Goal: Task Accomplishment & Management: Manage account settings

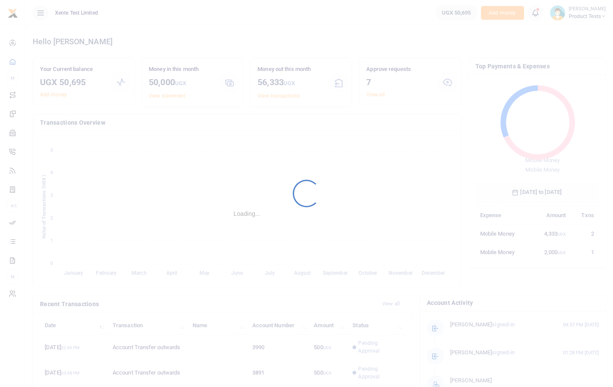
scroll to position [114, 117]
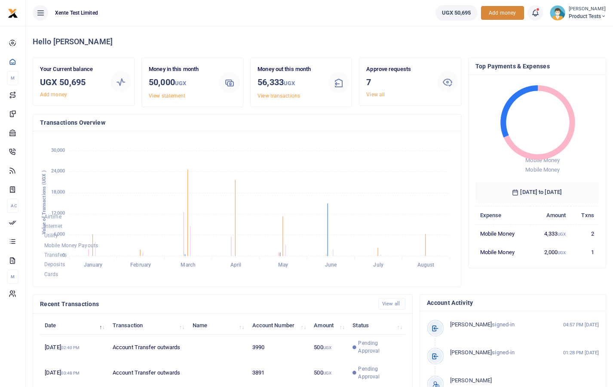
click at [504, 11] on span "Add money" at bounding box center [502, 13] width 43 height 14
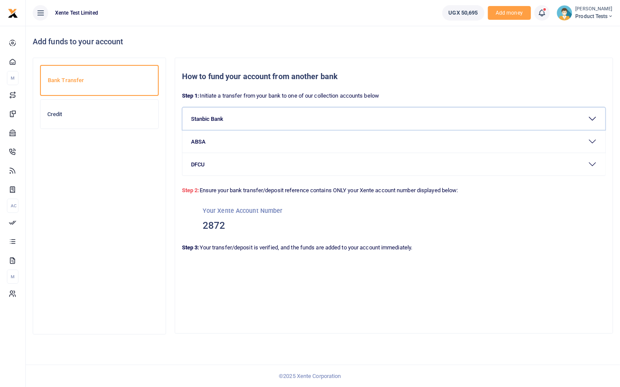
click at [212, 116] on button "Stanbic Bank" at bounding box center [393, 119] width 423 height 22
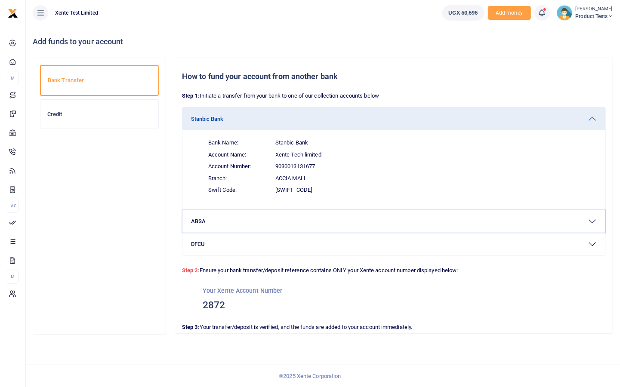
click at [200, 218] on button "ABSA" at bounding box center [393, 221] width 423 height 22
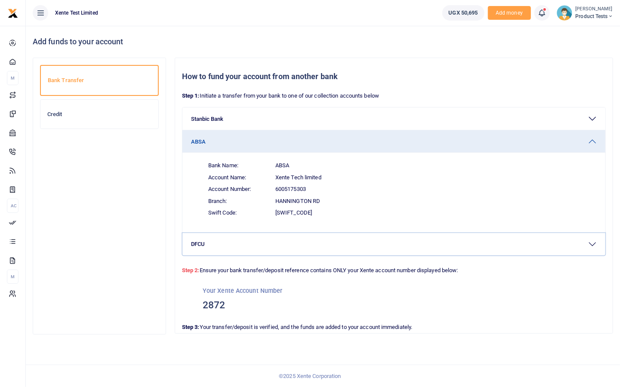
click at [217, 244] on button "DFCU" at bounding box center [393, 244] width 423 height 22
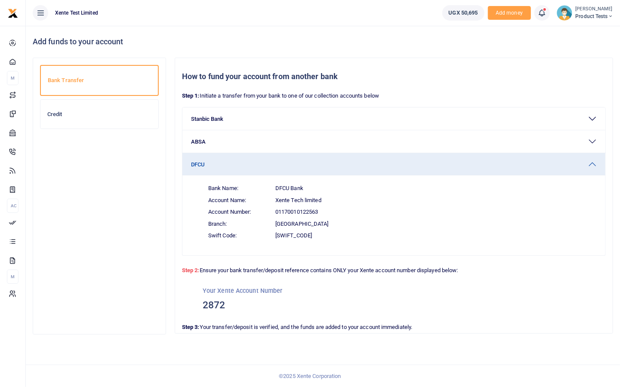
click at [456, 13] on span "UGX 50,695" at bounding box center [463, 13] width 29 height 9
click at [314, 158] on button "DFCU" at bounding box center [393, 164] width 423 height 22
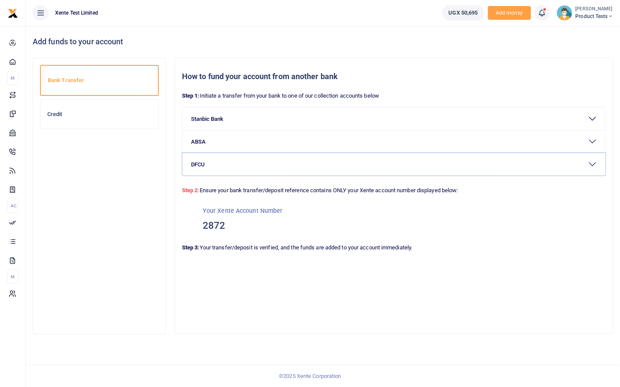
click at [314, 158] on button "DFCU" at bounding box center [393, 164] width 423 height 22
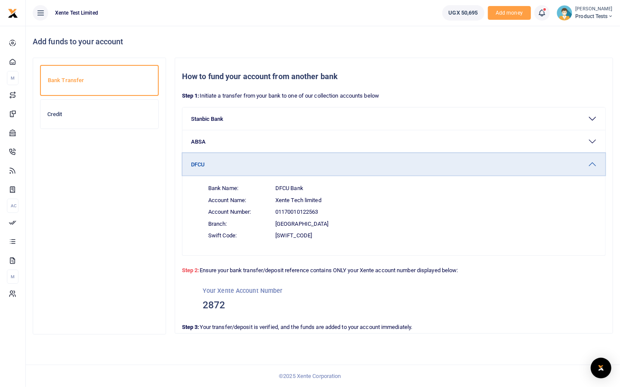
click at [314, 158] on button "DFCU" at bounding box center [393, 164] width 423 height 22
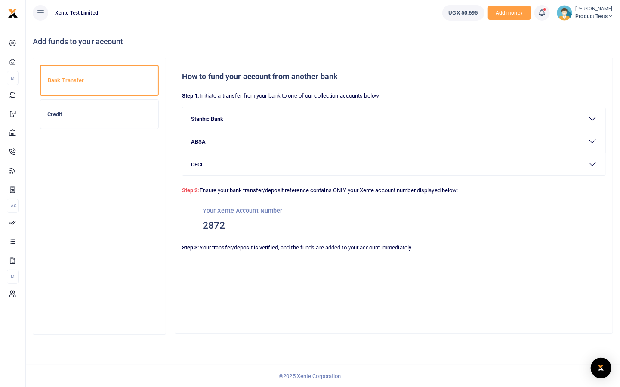
click at [221, 227] on h3 "2872" at bounding box center [394, 225] width 382 height 13
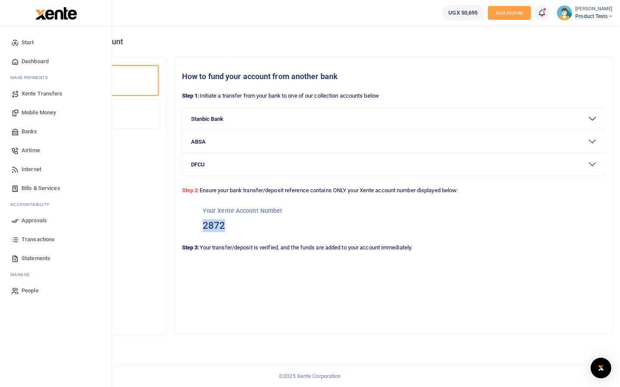
click at [38, 64] on span "Dashboard" at bounding box center [35, 61] width 27 height 9
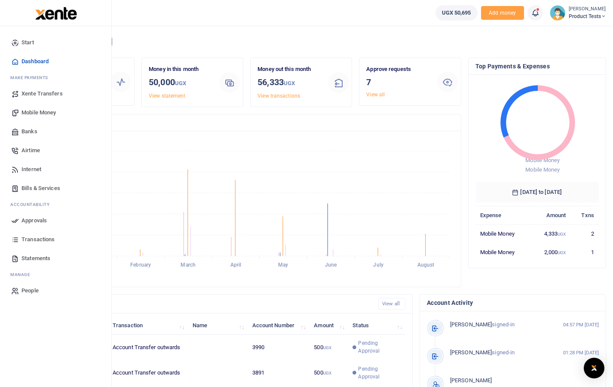
click at [49, 94] on span "Xente Transfers" at bounding box center [42, 93] width 41 height 9
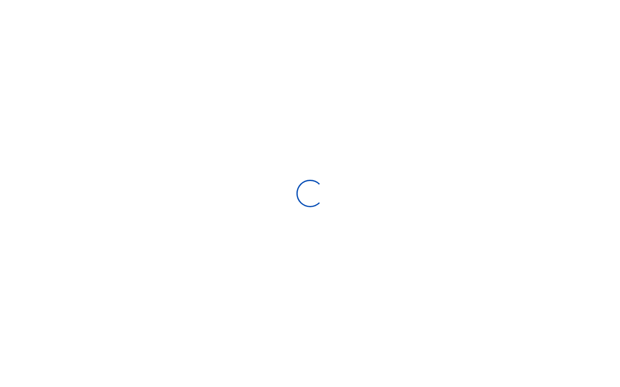
select select
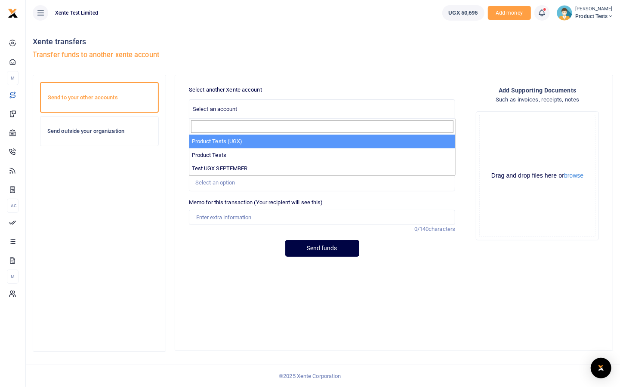
click at [221, 107] on span "Select an account" at bounding box center [215, 109] width 45 height 6
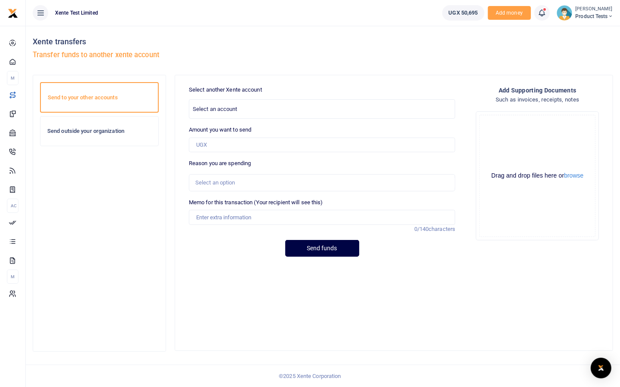
click at [207, 254] on div "Send funds" at bounding box center [322, 248] width 266 height 17
click at [109, 137] on div "Send outside your organization" at bounding box center [99, 131] width 118 height 29
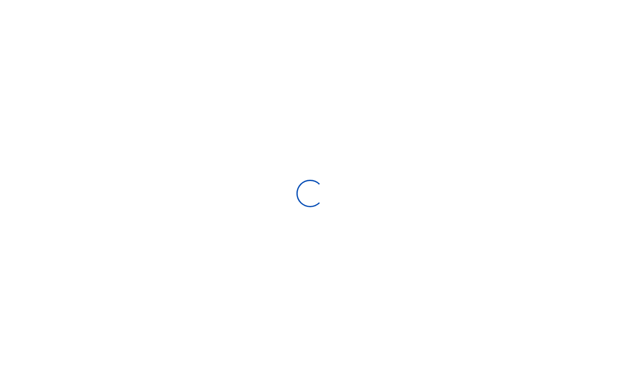
select select
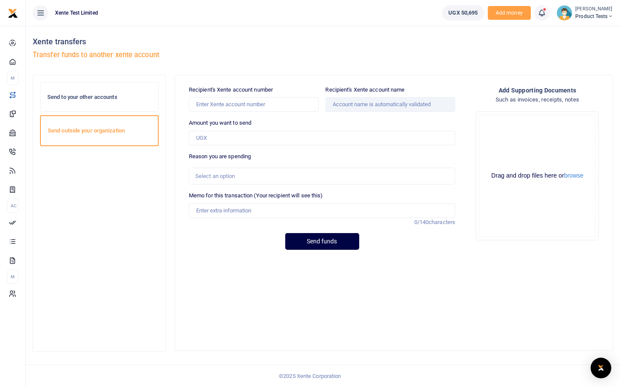
click at [575, 13] on span "Product Tests" at bounding box center [593, 16] width 37 height 8
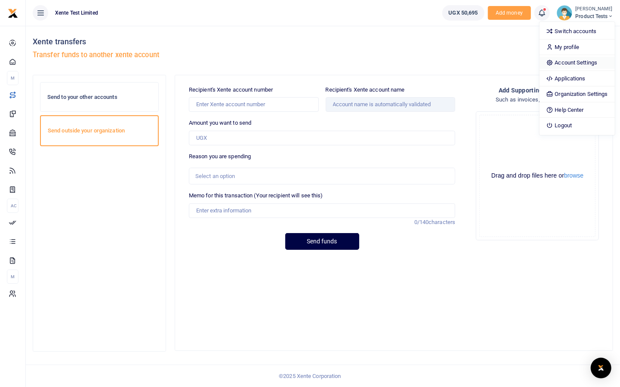
click at [569, 65] on link "Account Settings" at bounding box center [576, 63] width 75 height 12
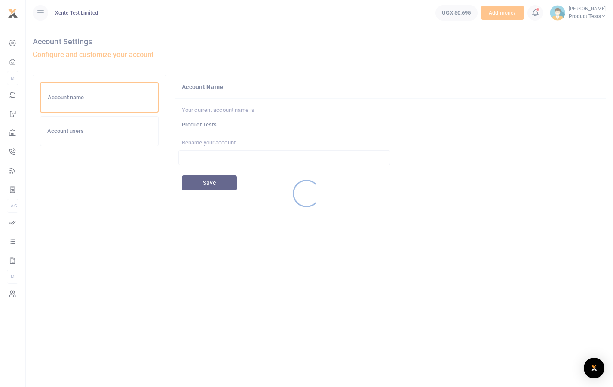
click at [585, 17] on div at bounding box center [306, 193] width 613 height 387
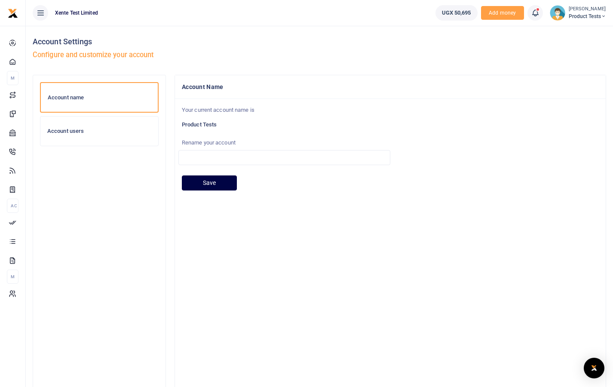
click at [581, 15] on span "Product Tests" at bounding box center [587, 16] width 37 height 8
click at [553, 90] on link "Organization Settings" at bounding box center [570, 94] width 75 height 12
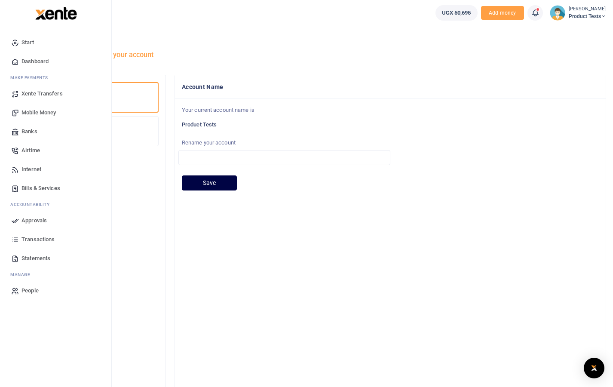
click at [37, 114] on span "Mobile Money" at bounding box center [39, 112] width 34 height 9
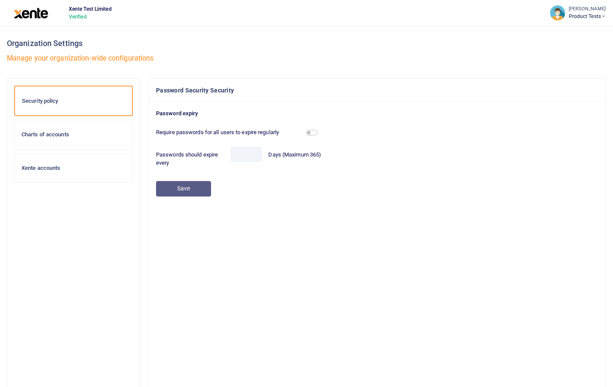
click at [46, 139] on div "Charts of accounts" at bounding box center [74, 134] width 118 height 29
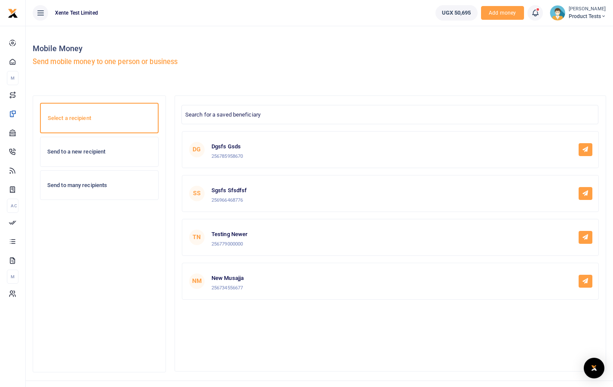
click at [78, 148] on h6 "Send to a new recipient" at bounding box center [99, 151] width 104 height 7
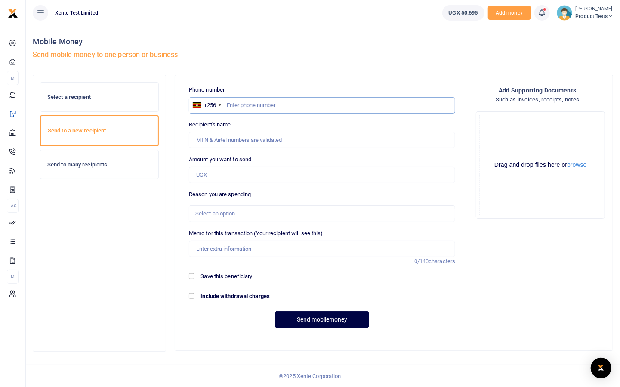
click at [307, 105] on input "text" at bounding box center [322, 105] width 266 height 16
type input "774340792"
type input "[PERSON_NAME]"
type input "774340792"
click at [260, 172] on input "Amount you want to send" at bounding box center [322, 175] width 266 height 16
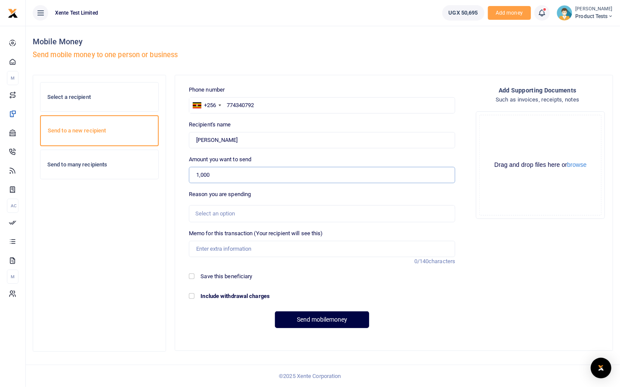
type input "1,000"
click at [249, 214] on div "Select an option" at bounding box center [318, 213] width 247 height 9
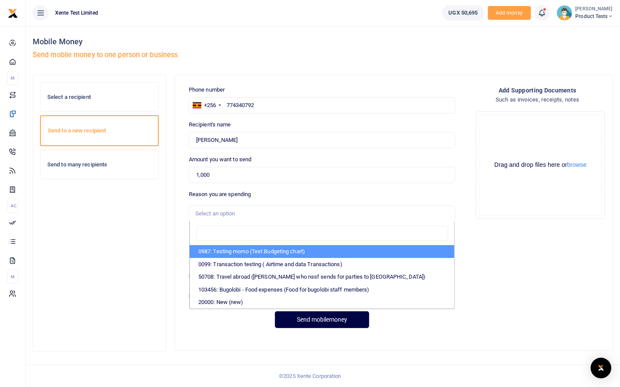
click at [240, 255] on li "0987: Testing momo (Test Budgeting chart)" at bounding box center [322, 251] width 264 height 13
select select "60"
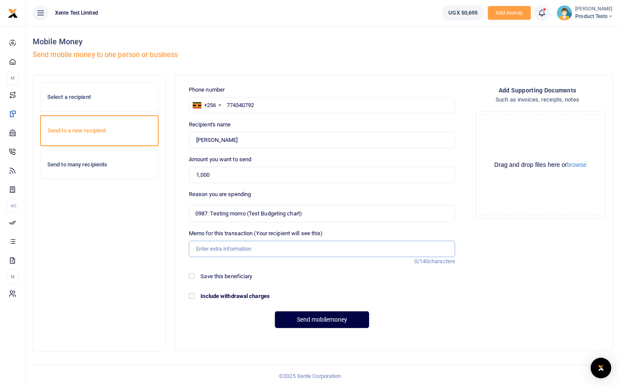
click at [240, 249] on input "Memo for this transaction (Your recipient will see this)" at bounding box center [322, 249] width 266 height 16
type input "travel US"
click at [193, 295] on input "Include withdrawal charges" at bounding box center [192, 296] width 6 height 6
checkbox input "true"
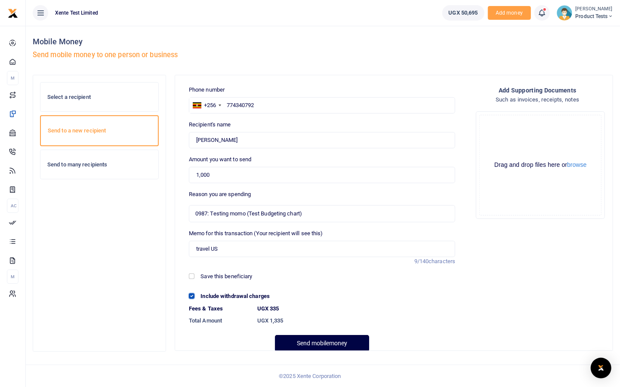
scroll to position [15, 0]
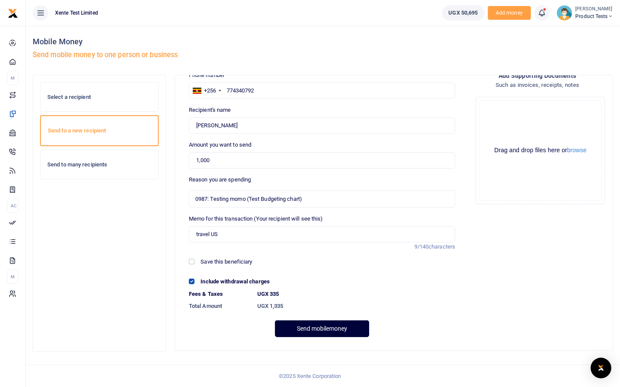
click at [318, 326] on button "Send mobilemoney" at bounding box center [322, 328] width 94 height 17
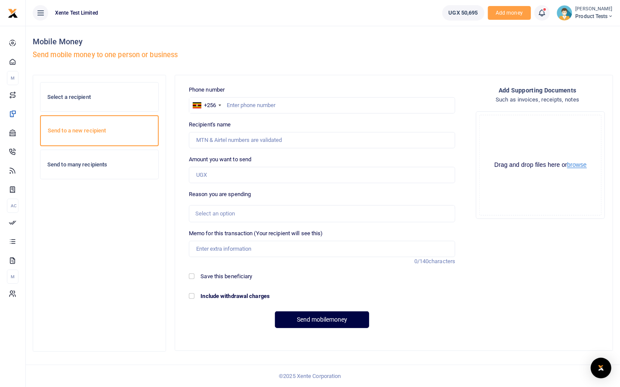
click at [584, 166] on button "browse" at bounding box center [576, 165] width 19 height 6
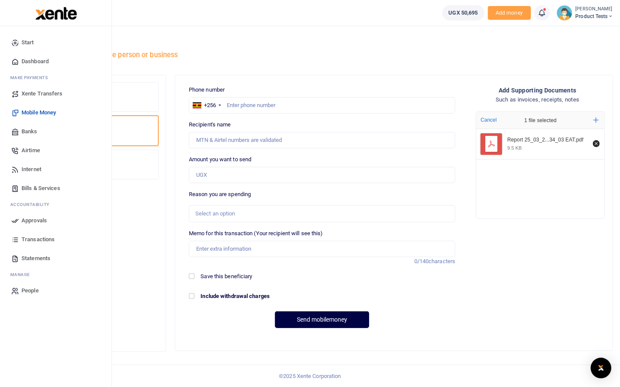
click at [24, 92] on span "Xente Transfers" at bounding box center [42, 93] width 41 height 9
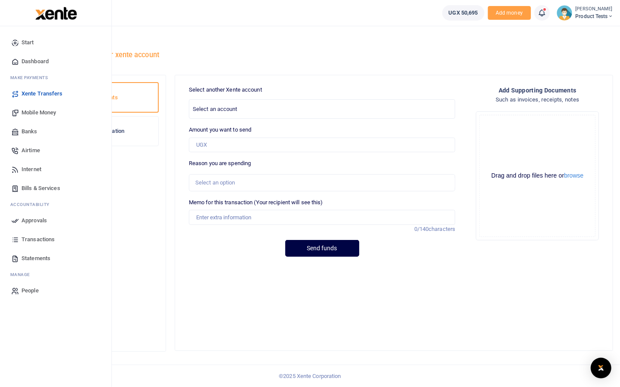
click at [38, 110] on span "Mobile Money" at bounding box center [39, 112] width 34 height 9
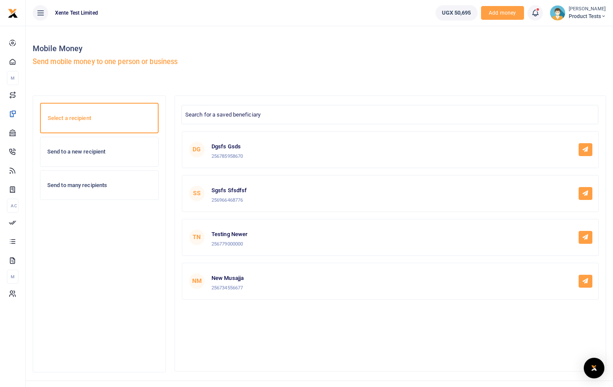
click at [85, 155] on div "Send to a new recipient" at bounding box center [99, 151] width 118 height 29
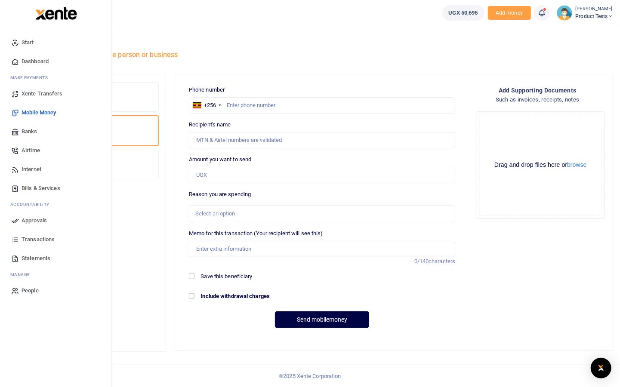
click at [31, 219] on span "Approvals" at bounding box center [34, 220] width 25 height 9
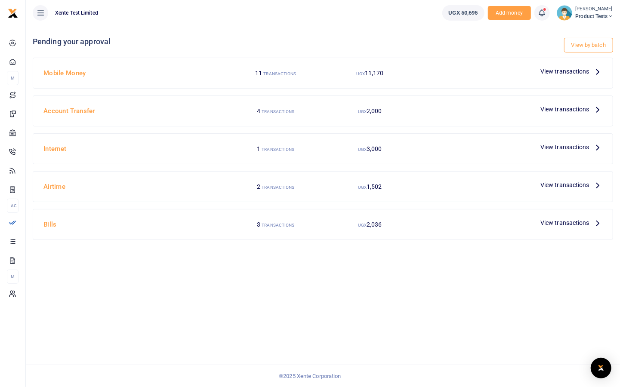
click at [573, 71] on span "View transactions" at bounding box center [564, 71] width 49 height 9
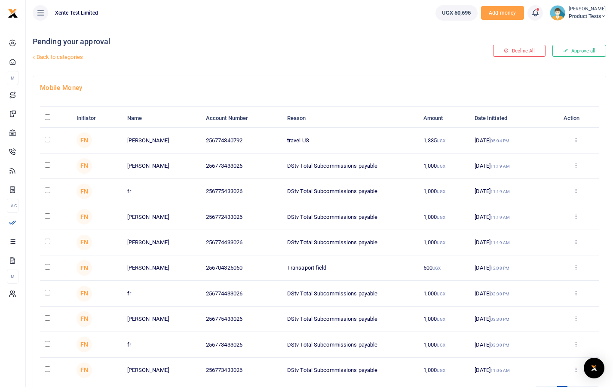
click at [46, 138] on input "checkbox" at bounding box center [48, 140] width 6 height 6
checkbox input "true"
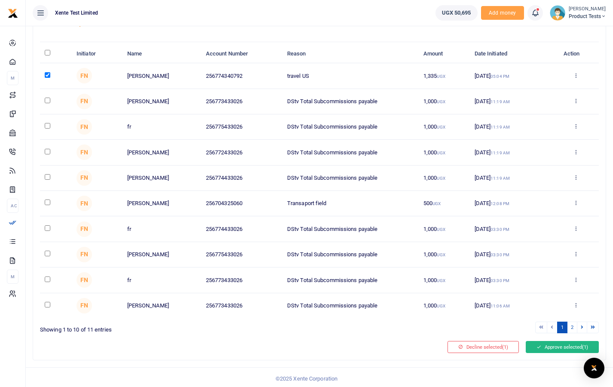
click at [528, 341] on button "Approve selected (1)" at bounding box center [562, 347] width 73 height 12
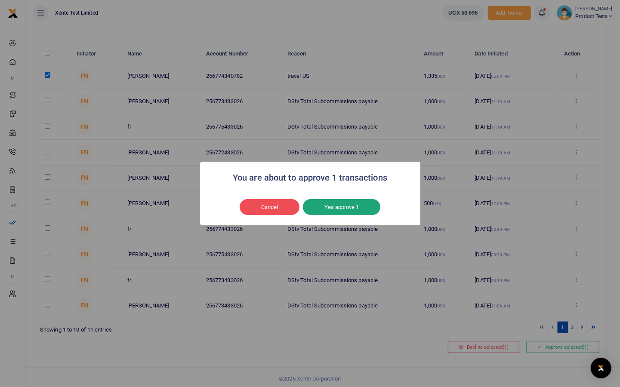
click at [357, 206] on button "Yes approve 1" at bounding box center [341, 207] width 77 height 16
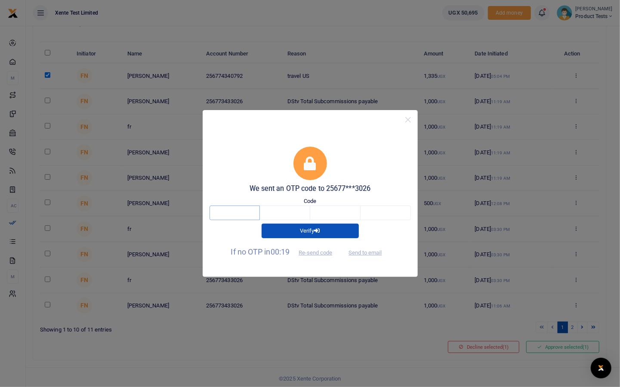
click at [250, 209] on input "text" at bounding box center [234, 213] width 50 height 15
type input "8"
type input "7"
type input "9"
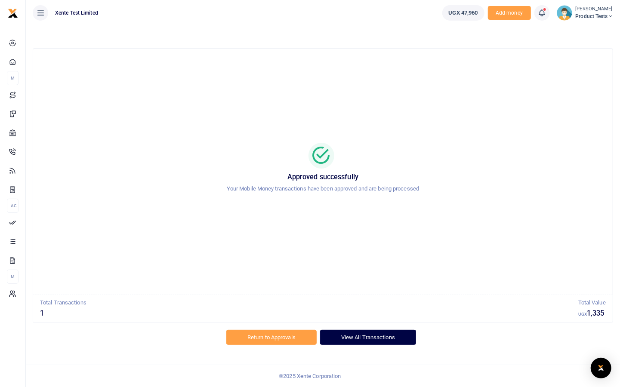
click at [370, 339] on link "View All Transactions" at bounding box center [368, 337] width 96 height 15
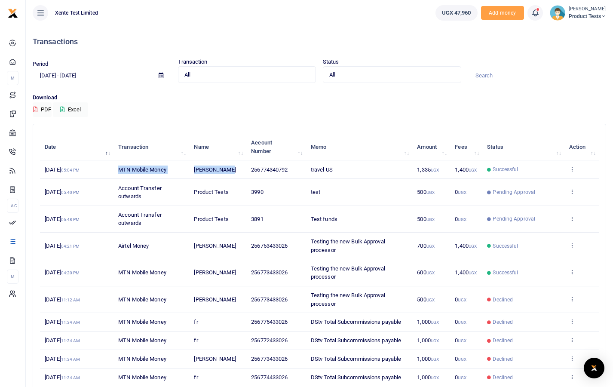
drag, startPoint x: 118, startPoint y: 169, endPoint x: 240, endPoint y: 170, distance: 122.6
click at [240, 170] on tr "[DATE] 05:04 PM MTN Mobile Money [PERSON_NAME] 256774340792 travel US 1,335 UGX…" at bounding box center [319, 169] width 559 height 18
click at [376, 103] on div "Download PDF Excel" at bounding box center [320, 105] width 574 height 24
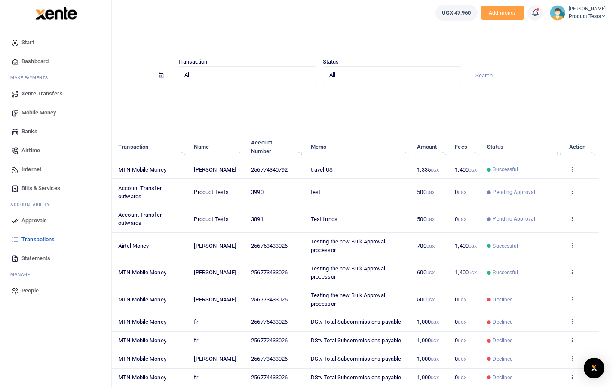
click at [32, 112] on span "Mobile Money" at bounding box center [39, 112] width 34 height 9
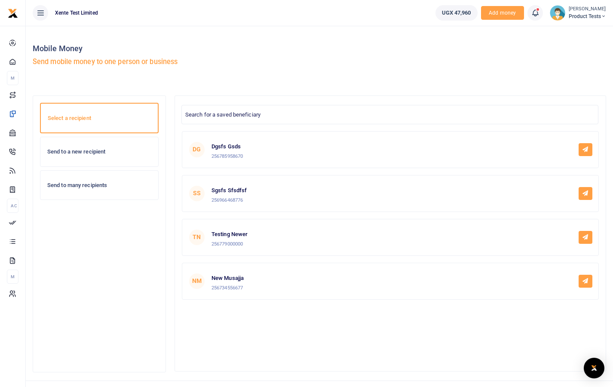
click at [97, 158] on div "Send to a new recipient" at bounding box center [99, 151] width 118 height 29
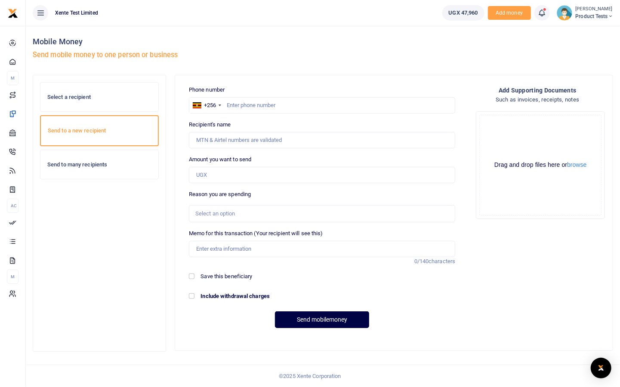
click at [86, 165] on h6 "Send to many recipients" at bounding box center [99, 164] width 104 height 7
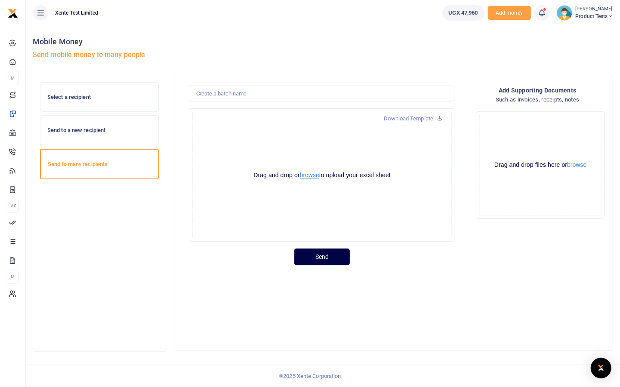
click at [315, 174] on button "browse" at bounding box center [309, 175] width 19 height 6
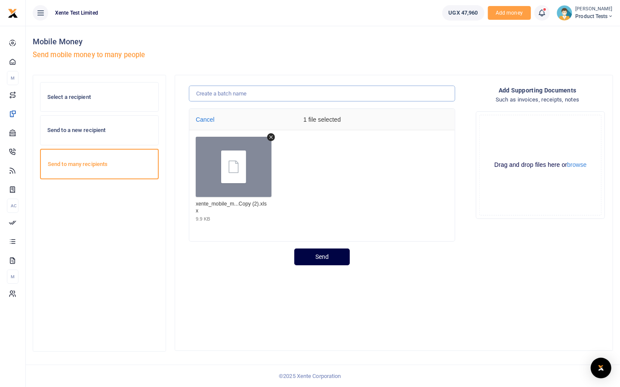
click at [243, 94] on input "text" at bounding box center [322, 94] width 266 height 16
type input "transport"
click at [310, 254] on button "Send" at bounding box center [321, 257] width 55 height 17
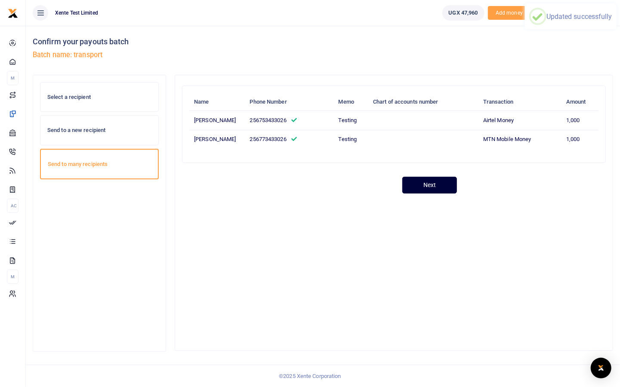
click at [441, 194] on button "Next" at bounding box center [429, 185] width 55 height 17
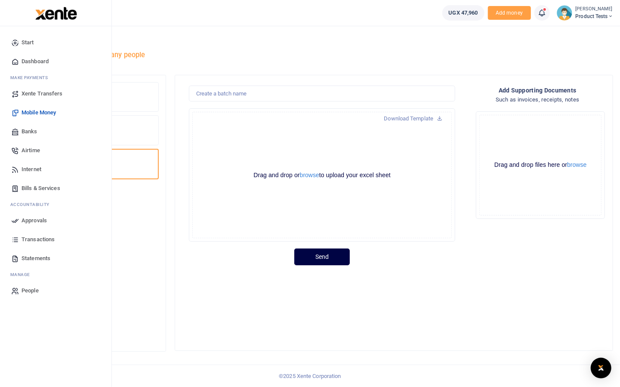
click at [20, 130] on link "Banks" at bounding box center [56, 131] width 98 height 19
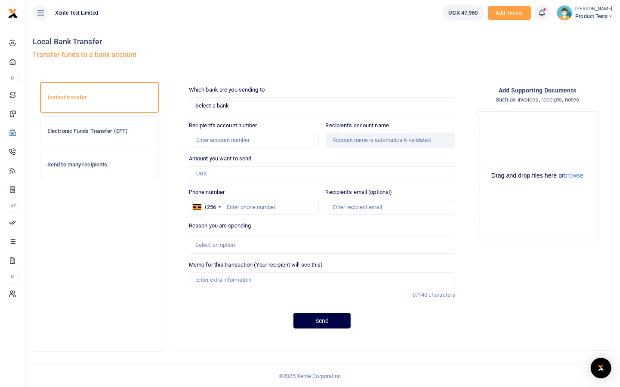
click at [231, 104] on span "Select a bank" at bounding box center [318, 105] width 247 height 9
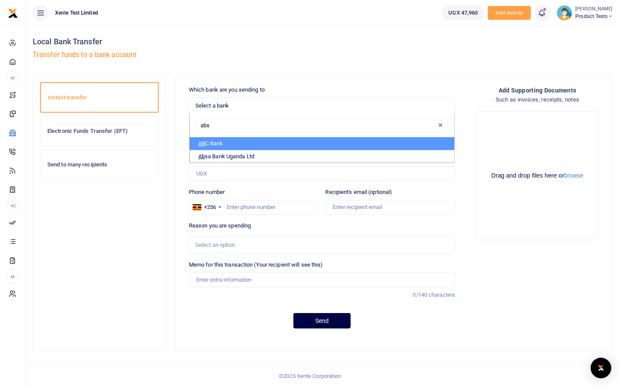
type input "absa"
select select "ABSA"
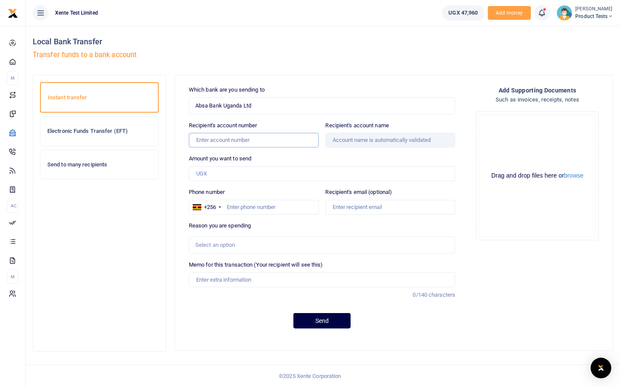
click at [246, 142] on input "Recipient's account number" at bounding box center [254, 140] width 130 height 15
type input "6006110221"
click at [293, 313] on button "Send" at bounding box center [321, 320] width 57 height 15
click at [298, 153] on div "Which bank are you sending to Absa Bank Uganda Ltd Select an option... Select a…" at bounding box center [321, 211] width 273 height 250
drag, startPoint x: 380, startPoint y: 140, endPoint x: 324, endPoint y: 144, distance: 56.1
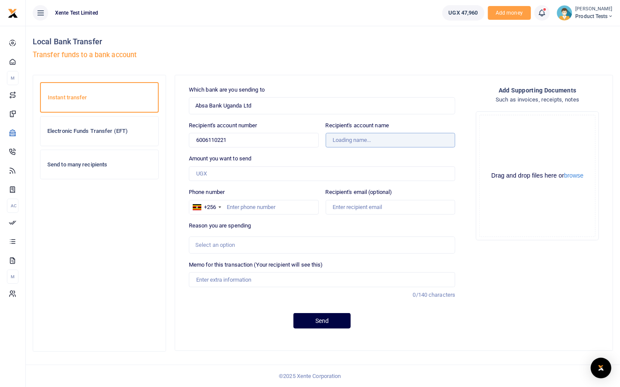
click at [324, 144] on div "Recipient's account name" at bounding box center [390, 134] width 137 height 27
type input "Francis Nkurunungi"
click at [279, 176] on input "Amount you want to send" at bounding box center [322, 173] width 266 height 15
click at [281, 173] on input "Amount you want to send" at bounding box center [322, 173] width 266 height 15
type input "500"
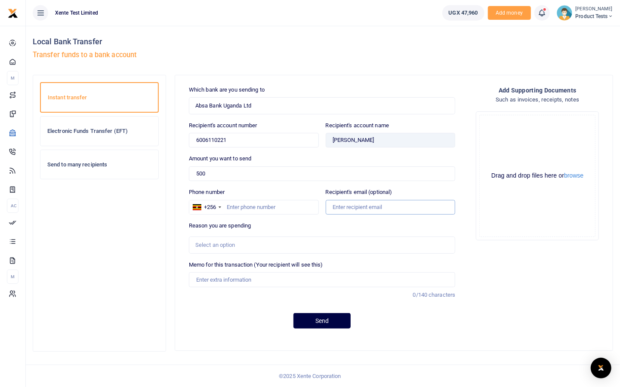
click at [399, 205] on input "Recipient's email (optional)" at bounding box center [391, 207] width 130 height 15
click at [232, 245] on div "Select an option" at bounding box center [318, 245] width 247 height 9
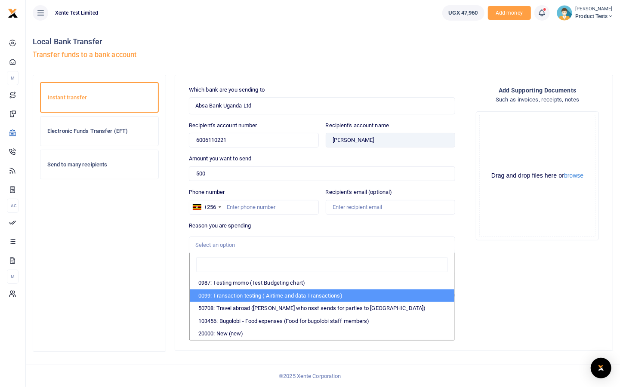
click at [233, 294] on li "0099: Transaction testing ( Airtime and data Transactions)" at bounding box center [322, 295] width 264 height 13
select select "72"
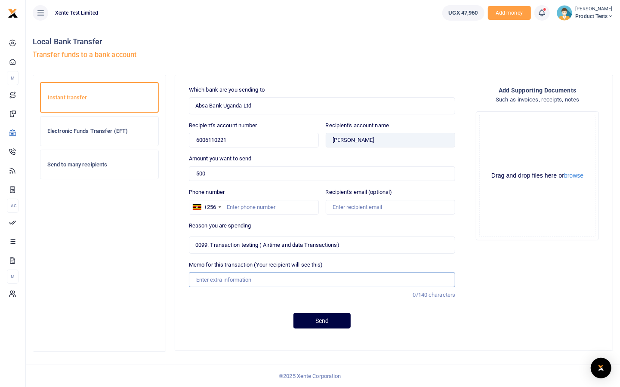
click at [264, 276] on input "Memo for this transaction (Your recipient will see this)" at bounding box center [322, 279] width 266 height 15
click at [231, 304] on div "Which bank are you sending to Absa Bank Uganda Ltd Select an option... Select a…" at bounding box center [321, 211] width 273 height 250
click at [89, 162] on h6 "Send to many recipients" at bounding box center [99, 164] width 104 height 7
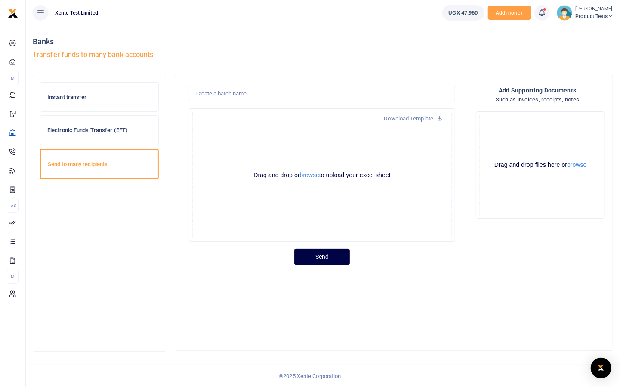
click at [302, 172] on button "browse" at bounding box center [309, 175] width 19 height 6
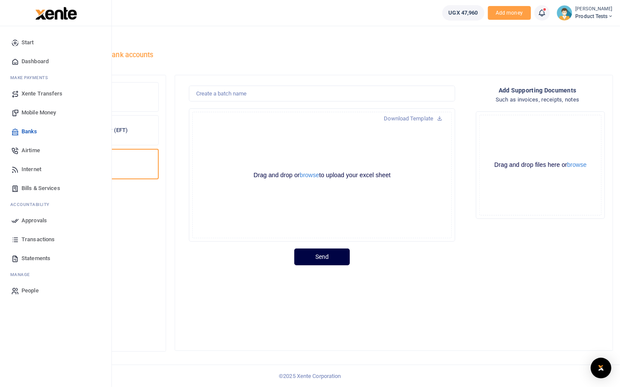
click at [28, 150] on span "Airtime" at bounding box center [31, 150] width 18 height 9
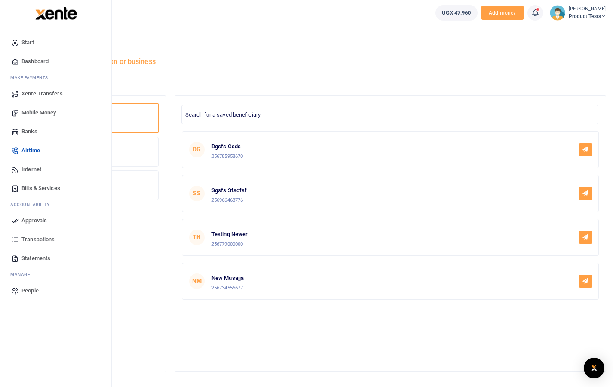
click at [23, 172] on span "Internet" at bounding box center [32, 169] width 20 height 9
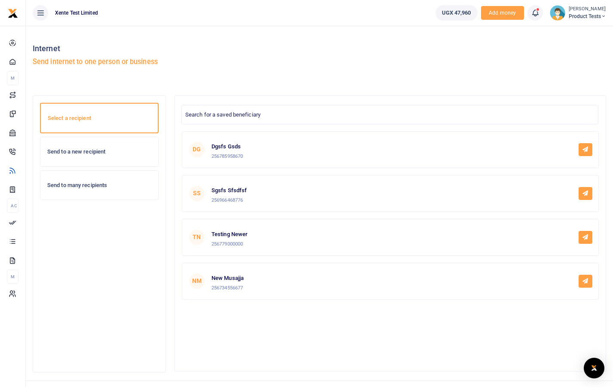
click at [91, 157] on div "Send to a new recipient" at bounding box center [99, 151] width 118 height 29
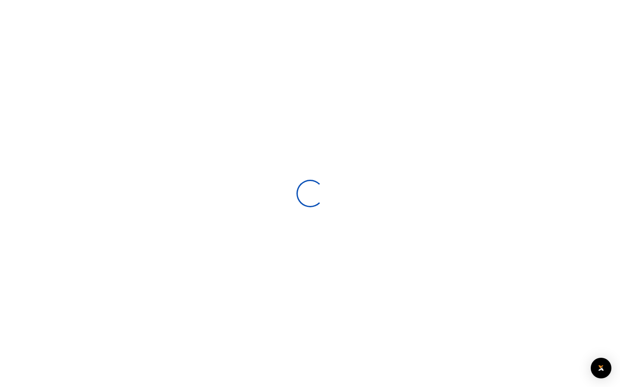
select select
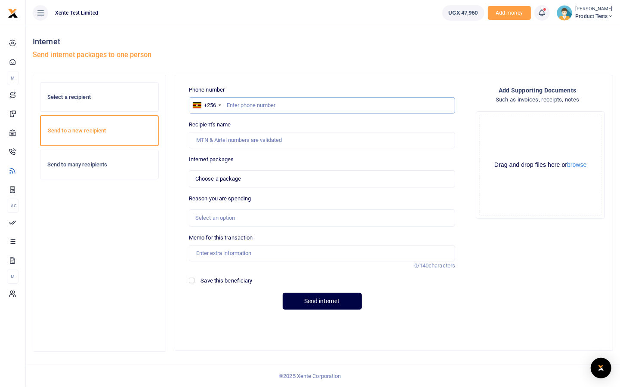
click at [243, 102] on input "text" at bounding box center [322, 105] width 266 height 16
click at [241, 178] on span "Choose a package" at bounding box center [318, 179] width 247 height 9
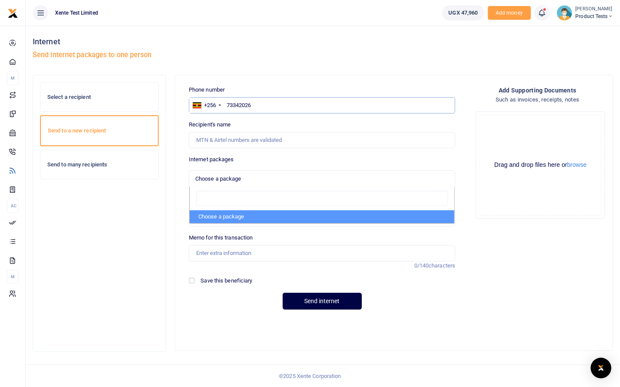
click at [237, 105] on input "73342026" at bounding box center [322, 105] width 266 height 16
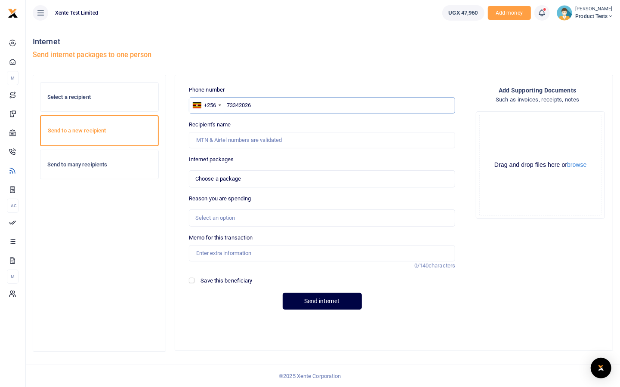
click at [231, 105] on input "73342026" at bounding box center [322, 105] width 266 height 16
type input "773342026"
select select
type input "773342026"
type input "Raw Tech Travel And Logistics Smc Limited"
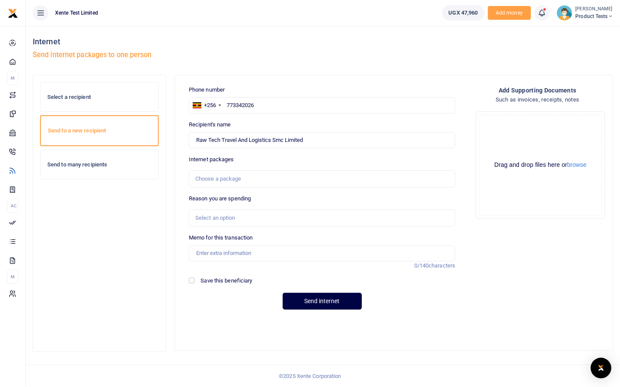
click at [246, 180] on div "Choose a package" at bounding box center [318, 179] width 247 height 9
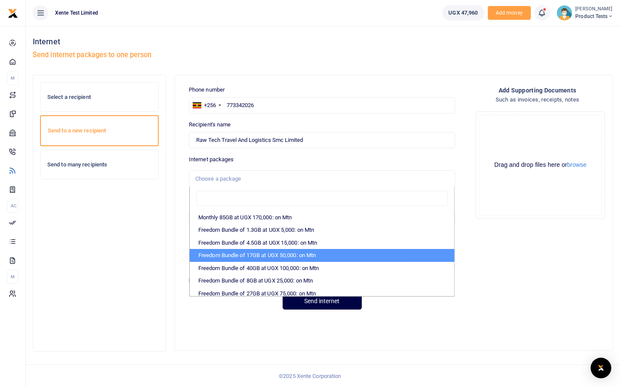
scroll to position [206, 0]
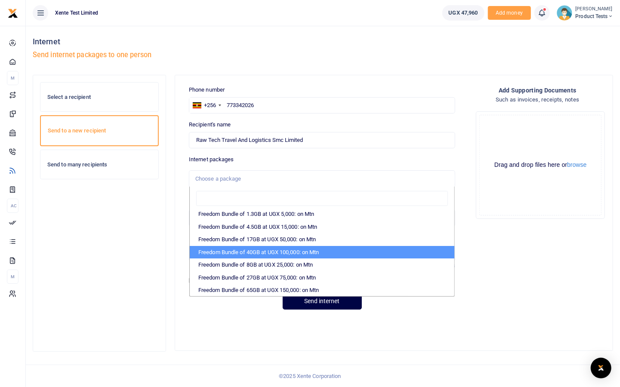
click at [221, 255] on li "Freedom Bundle of 40GB at UGX 100,000: on Mtn" at bounding box center [322, 252] width 264 height 13
select select "CXpJYDqUGIMMdw3YXKilkHgDfDdQtk95lGs21rsV6mwfiamagGvKKQ=="
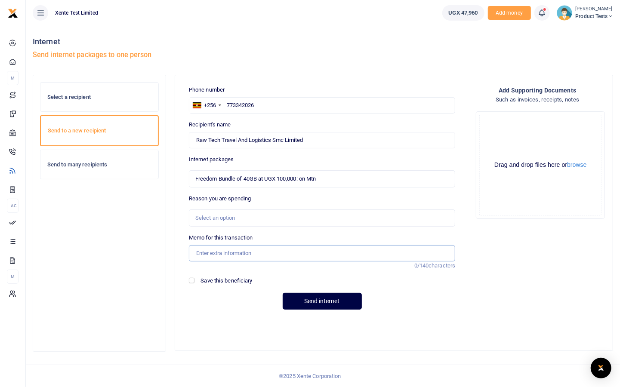
click at [216, 257] on input "Memo for this transaction" at bounding box center [322, 253] width 266 height 16
type input ";msd[pask[dl][;\lknl;"
click at [80, 163] on h6 "Send to many recipients" at bounding box center [99, 164] width 104 height 7
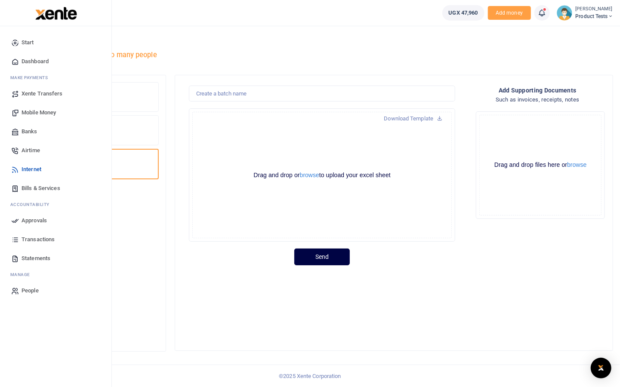
click at [33, 190] on span "Bills & Services" at bounding box center [41, 188] width 39 height 9
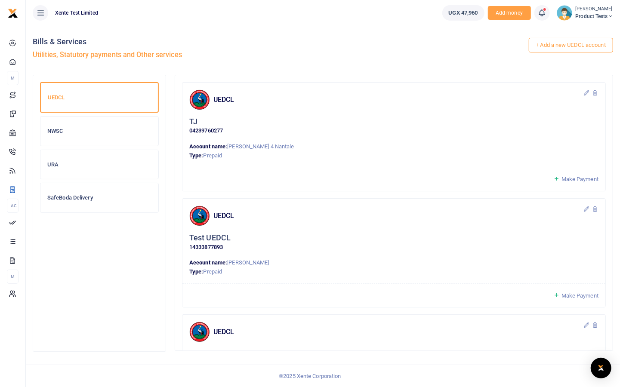
click at [578, 181] on span "Make Payment" at bounding box center [579, 179] width 37 height 6
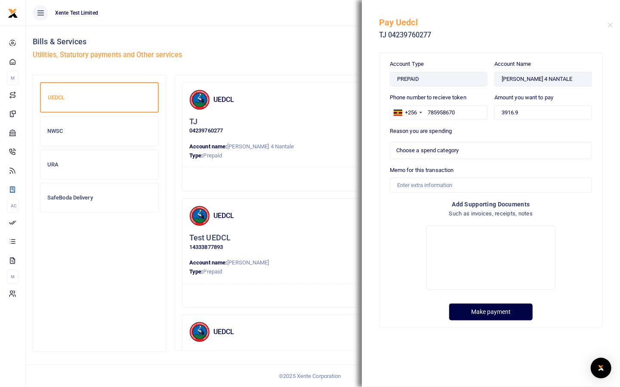
select select
drag, startPoint x: 523, startPoint y: 112, endPoint x: 490, endPoint y: 114, distance: 33.1
click at [490, 114] on div "Phone number to recieve token +256 Uganda +256 785958670 Amount you want to pay…" at bounding box center [490, 110] width 209 height 34
click at [609, 24] on button "Close" at bounding box center [610, 25] width 6 height 6
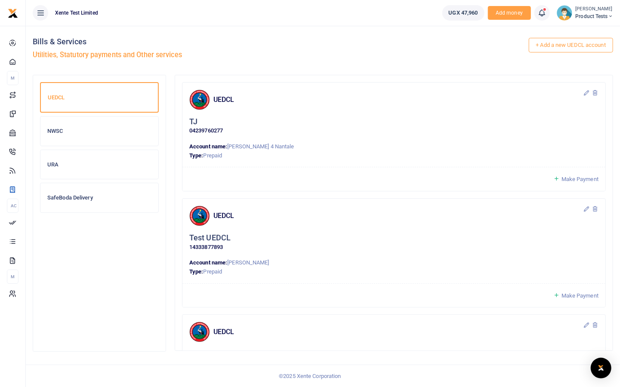
click at [120, 126] on div "NWSC" at bounding box center [99, 131] width 118 height 29
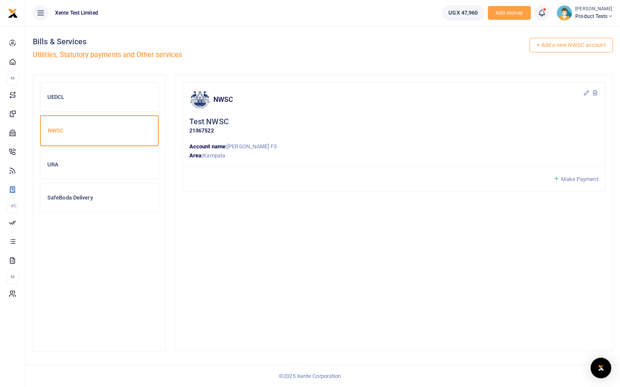
click at [572, 176] on span "Make Payment" at bounding box center [579, 179] width 37 height 6
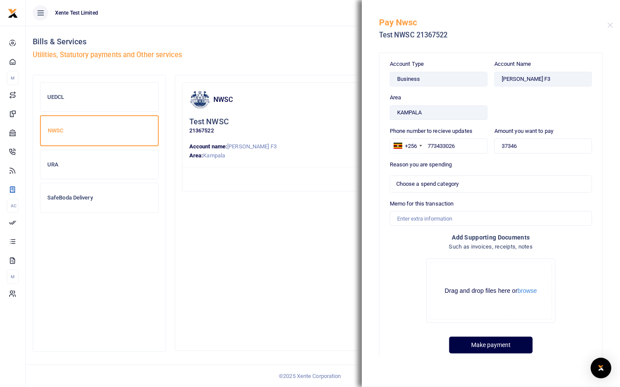
select select
click at [507, 146] on input "37346" at bounding box center [543, 145] width 98 height 15
click at [611, 27] on button "Close" at bounding box center [610, 25] width 6 height 6
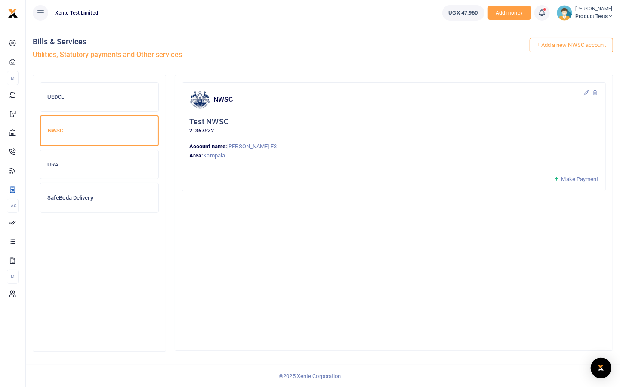
click at [117, 162] on h6 "URA" at bounding box center [99, 164] width 104 height 7
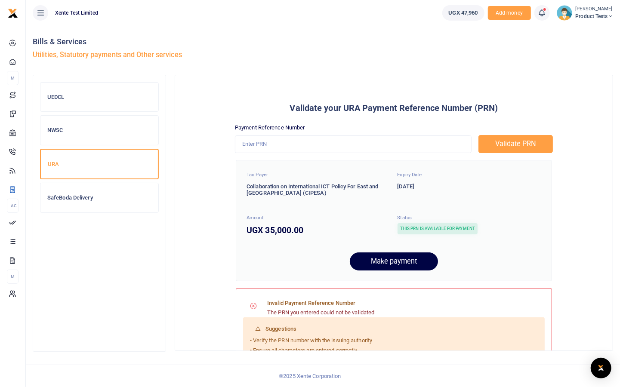
click at [120, 130] on h6 "NWSC" at bounding box center [99, 130] width 104 height 7
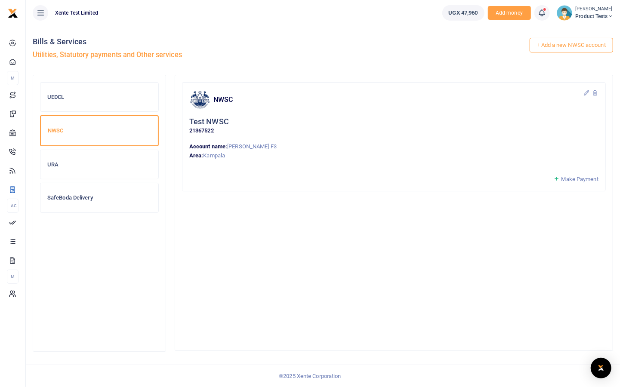
click at [106, 161] on h6 "URA" at bounding box center [99, 164] width 104 height 7
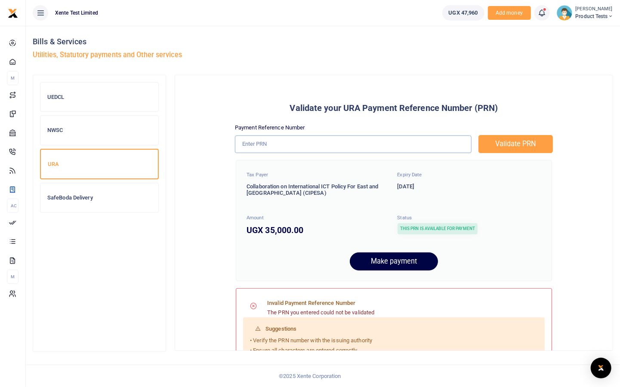
click at [283, 141] on input "Payment Reference Number" at bounding box center [353, 144] width 237 height 18
click at [306, 95] on div "Validate your URA Payment Reference Number (PRN) Payment Reference Number Valid…" at bounding box center [394, 213] width 424 height 262
click at [109, 195] on h6 "SafeBoda Delivery" at bounding box center [99, 197] width 104 height 7
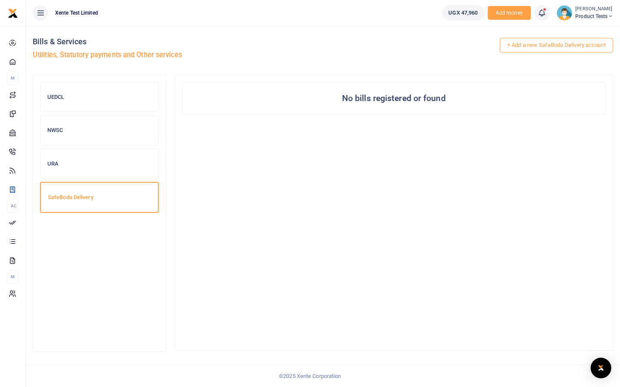
click at [85, 163] on h6 "URA" at bounding box center [99, 163] width 104 height 7
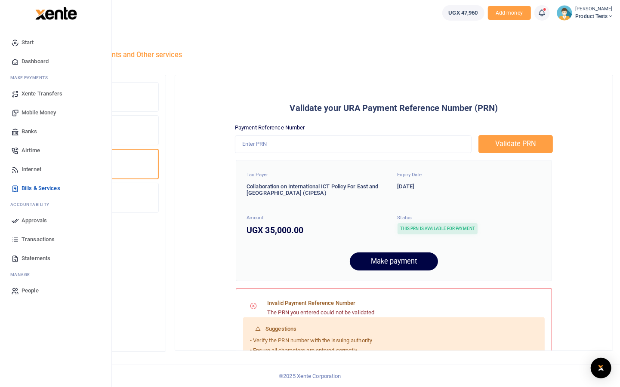
click at [36, 218] on span "Approvals" at bounding box center [34, 220] width 25 height 9
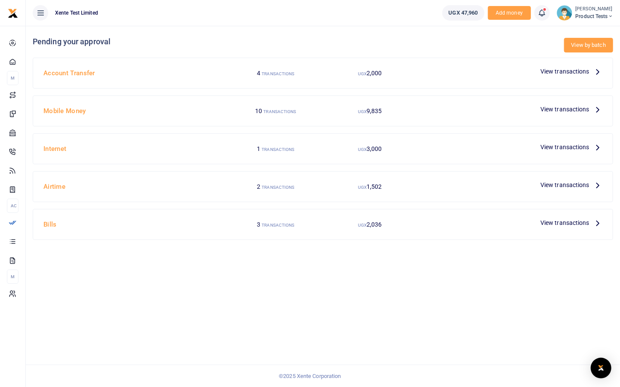
click at [579, 46] on link "View by batch" at bounding box center [588, 45] width 49 height 15
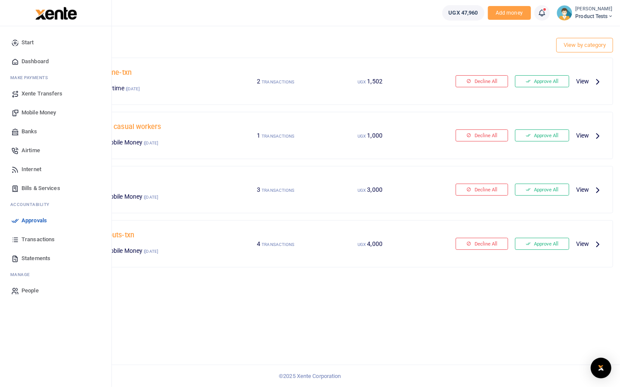
click at [25, 236] on span "Transactions" at bounding box center [38, 239] width 33 height 9
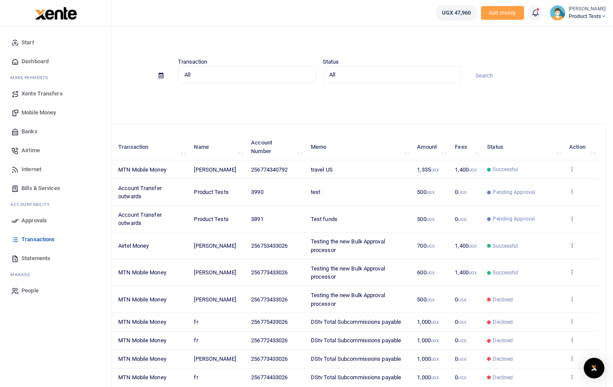
click at [22, 255] on span "Statements" at bounding box center [36, 258] width 29 height 9
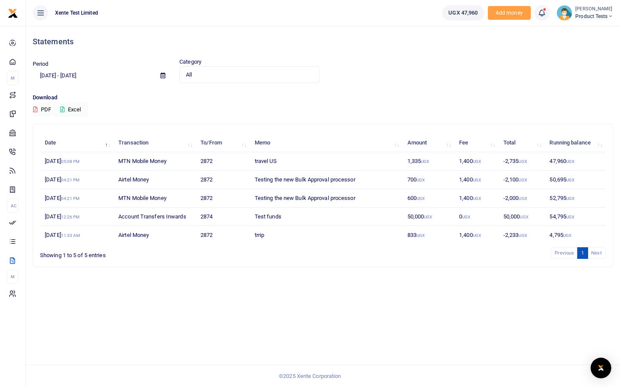
drag, startPoint x: 266, startPoint y: 221, endPoint x: 586, endPoint y: 13, distance: 381.8
click at [586, 13] on span "Product Tests" at bounding box center [593, 16] width 37 height 8
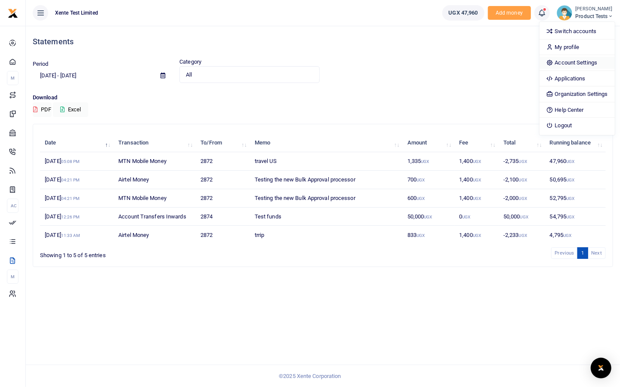
click at [567, 65] on link "Account Settings" at bounding box center [576, 63] width 75 height 12
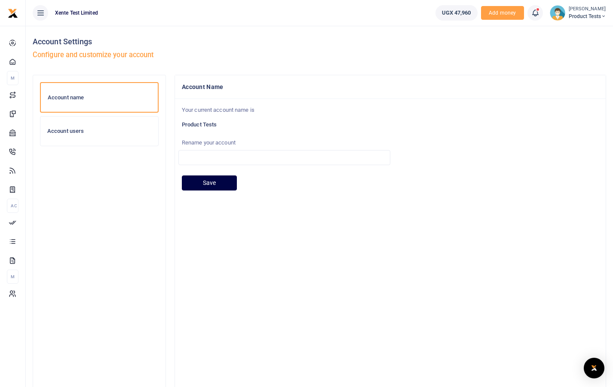
click at [70, 129] on h6 "Account users" at bounding box center [99, 131] width 104 height 7
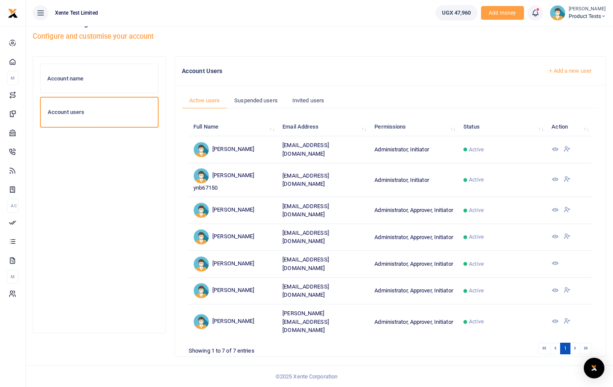
scroll to position [18, 0]
click at [552, 144] on td at bounding box center [569, 149] width 45 height 27
click at [555, 147] on icon at bounding box center [555, 149] width 7 height 7
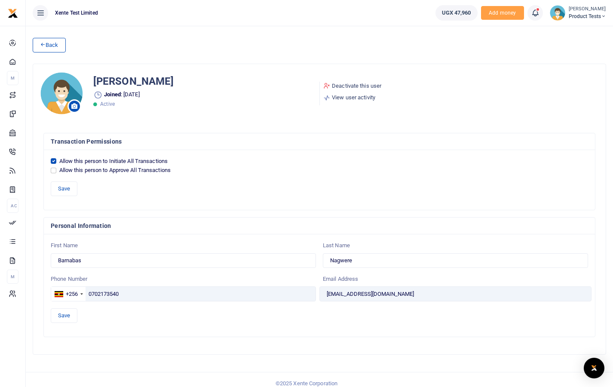
drag, startPoint x: 187, startPoint y: 163, endPoint x: 99, endPoint y: 162, distance: 87.3
click at [99, 162] on div "Allow this person to Initiate All Transactions" at bounding box center [320, 161] width 538 height 9
click at [60, 44] on link "Back" at bounding box center [49, 45] width 33 height 15
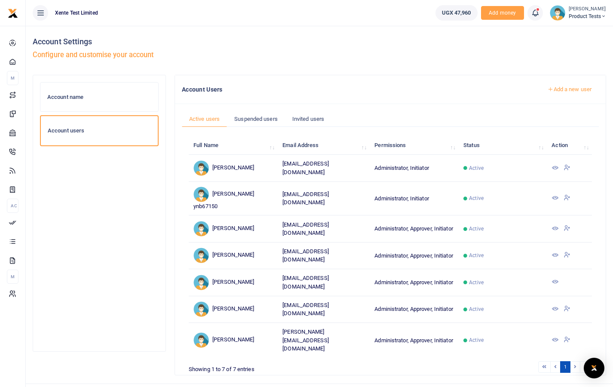
click at [579, 14] on span "Product Tests" at bounding box center [587, 16] width 37 height 8
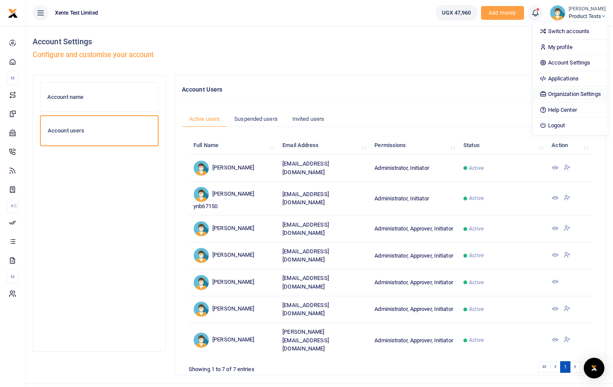
click at [561, 93] on link "Organization Settings" at bounding box center [570, 94] width 75 height 12
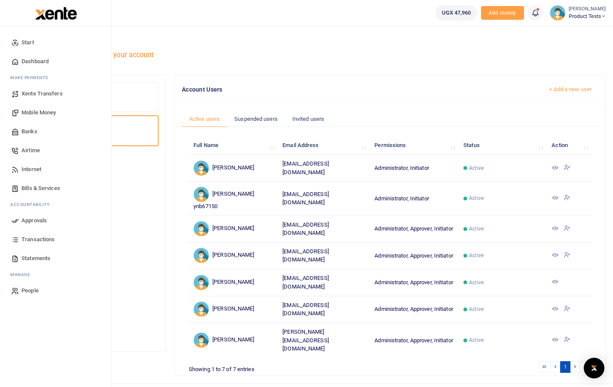
click at [32, 131] on span "Banks" at bounding box center [30, 131] width 16 height 9
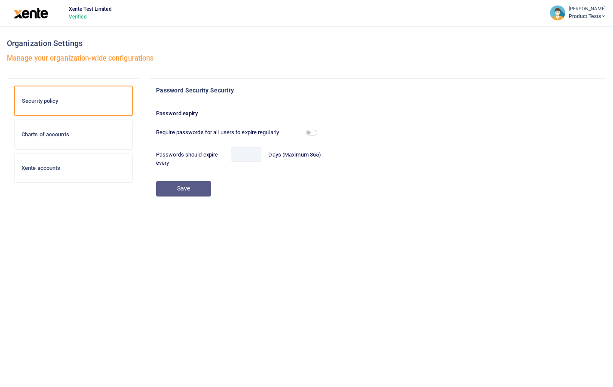
click at [48, 132] on h6 "Charts of accounts" at bounding box center [74, 134] width 104 height 7
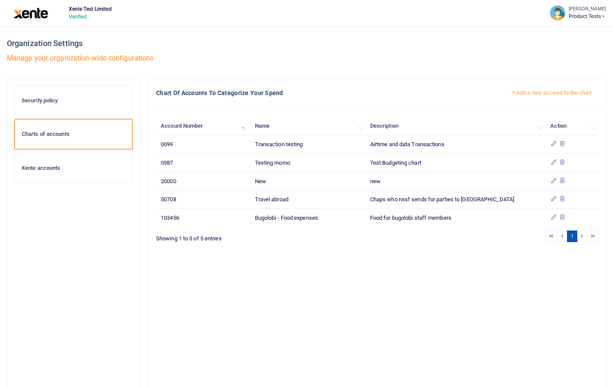
click at [54, 163] on div "Xente accounts" at bounding box center [74, 168] width 118 height 29
